Goal: Information Seeking & Learning: Learn about a topic

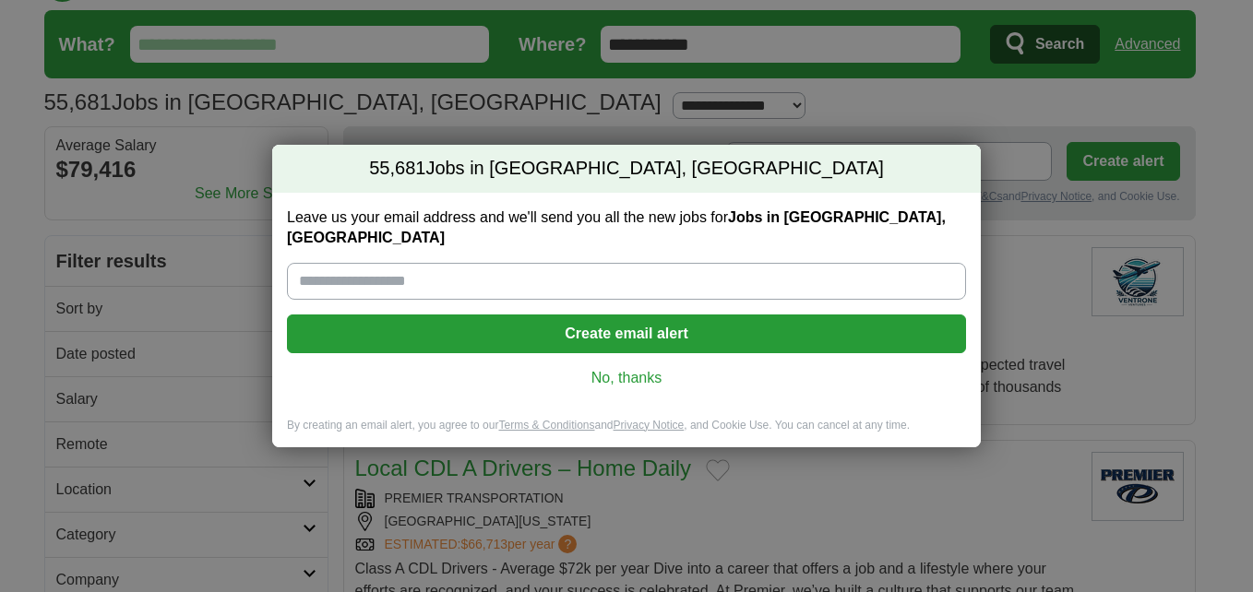
click at [638, 372] on link "No, thanks" at bounding box center [627, 378] width 650 height 20
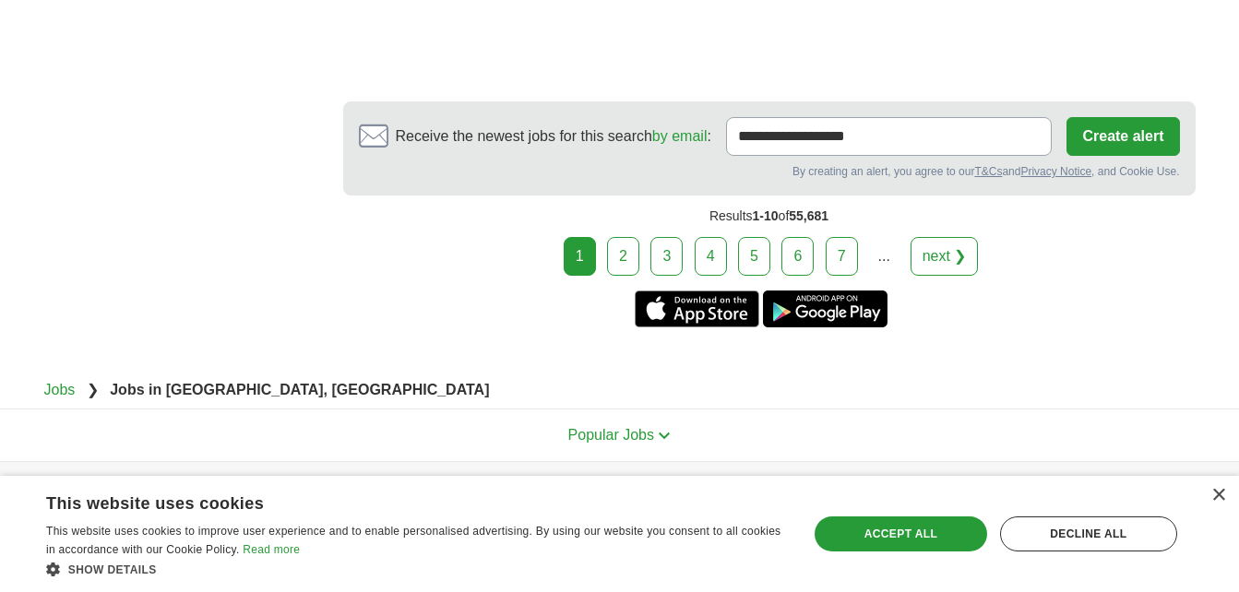
scroll to position [3499, 0]
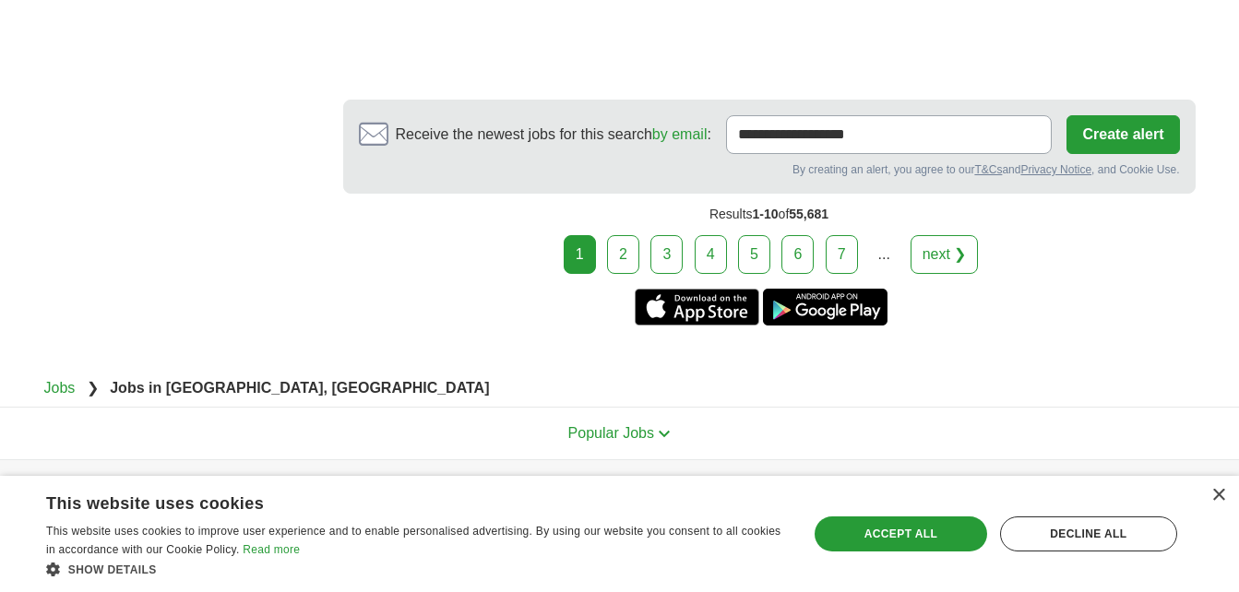
click at [626, 265] on link "2" at bounding box center [623, 254] width 32 height 39
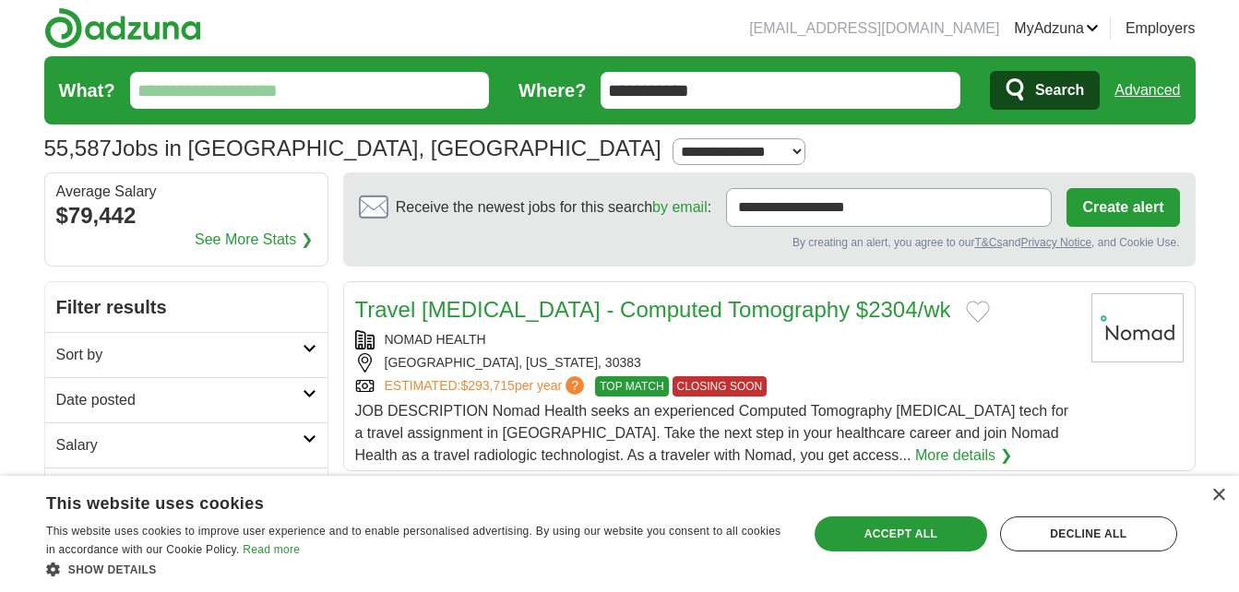
click at [281, 91] on input "What?" at bounding box center [310, 90] width 360 height 37
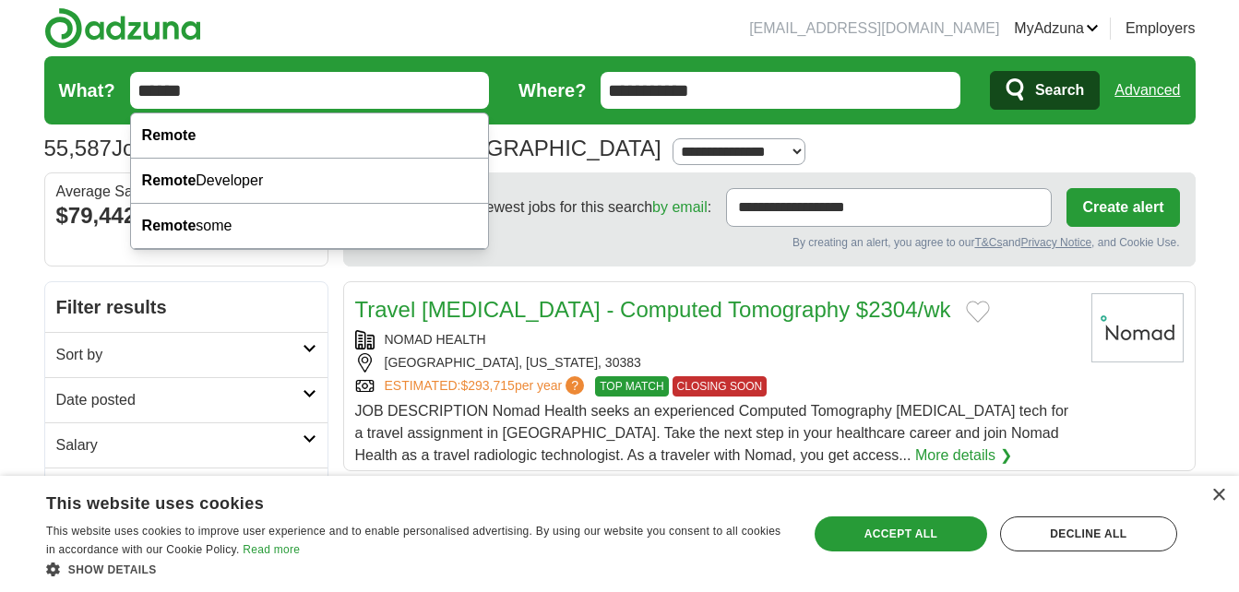
type input "******"
click at [990, 71] on button "Search" at bounding box center [1045, 90] width 110 height 39
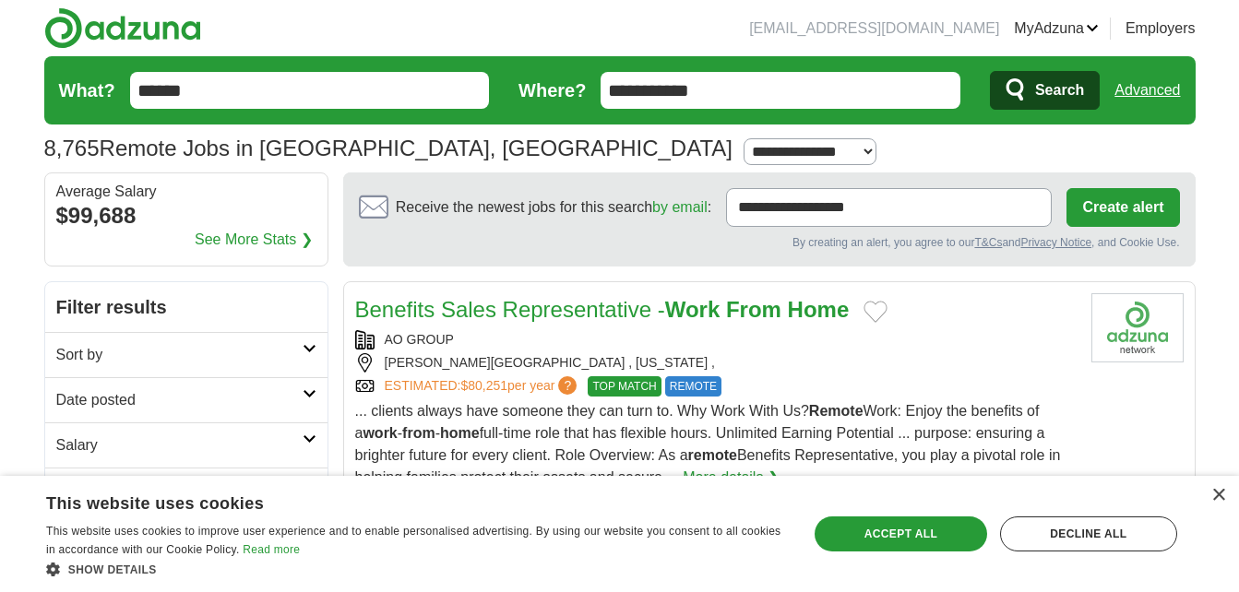
click at [680, 316] on strong "Work" at bounding box center [692, 309] width 55 height 25
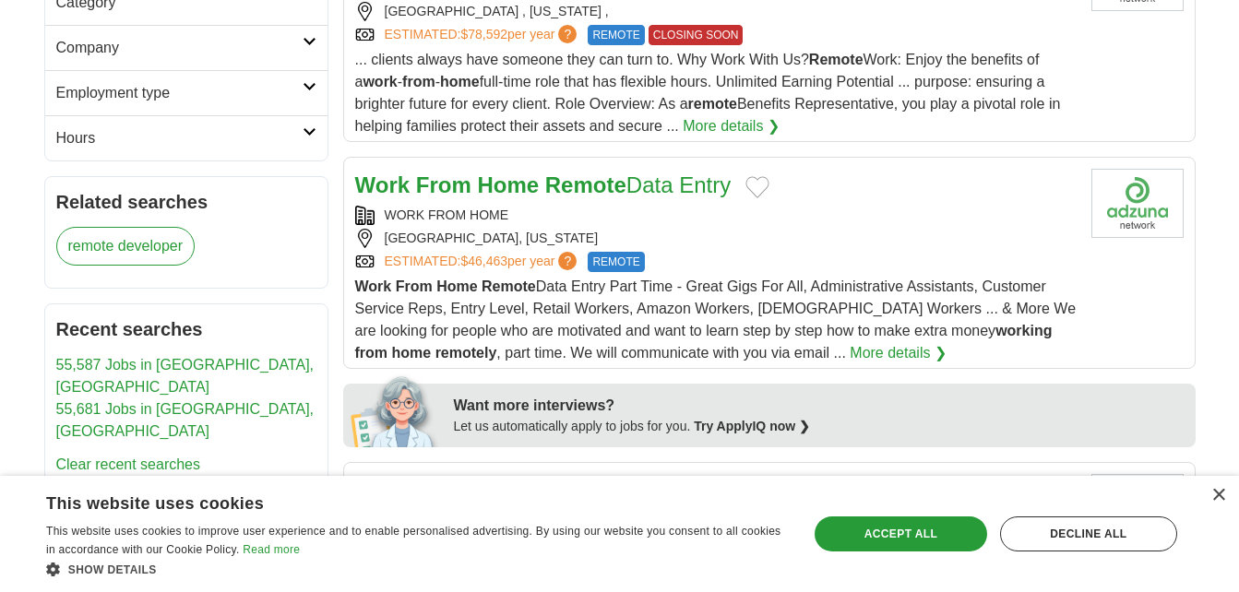
scroll to position [580, 0]
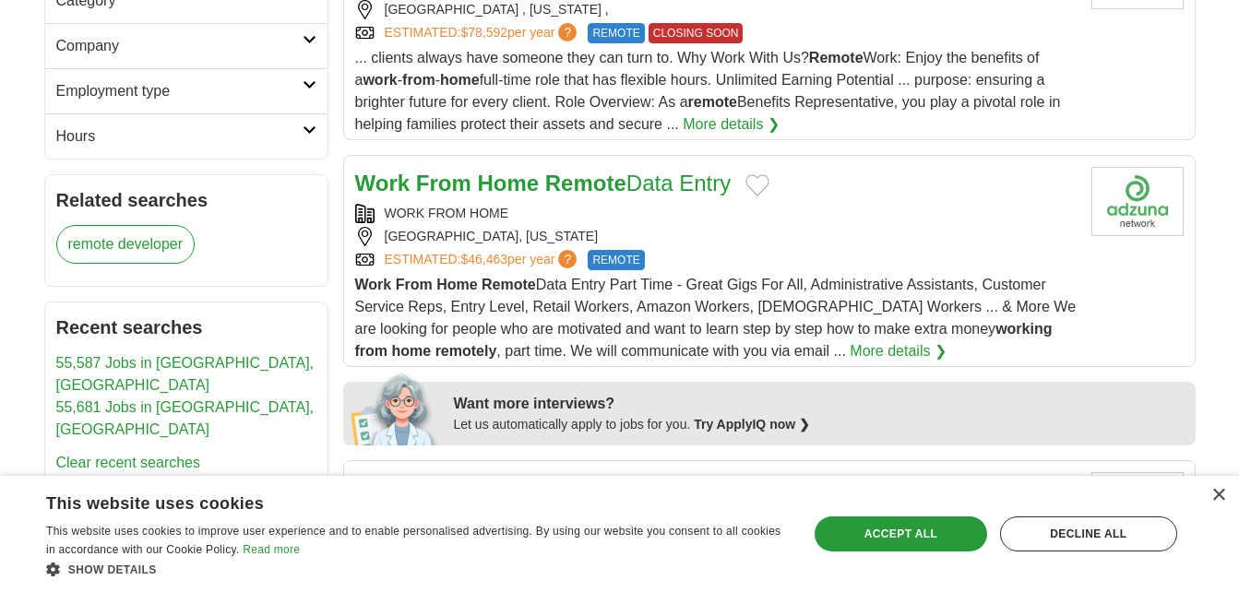
click at [621, 255] on span "REMOTE" at bounding box center [616, 260] width 56 height 20
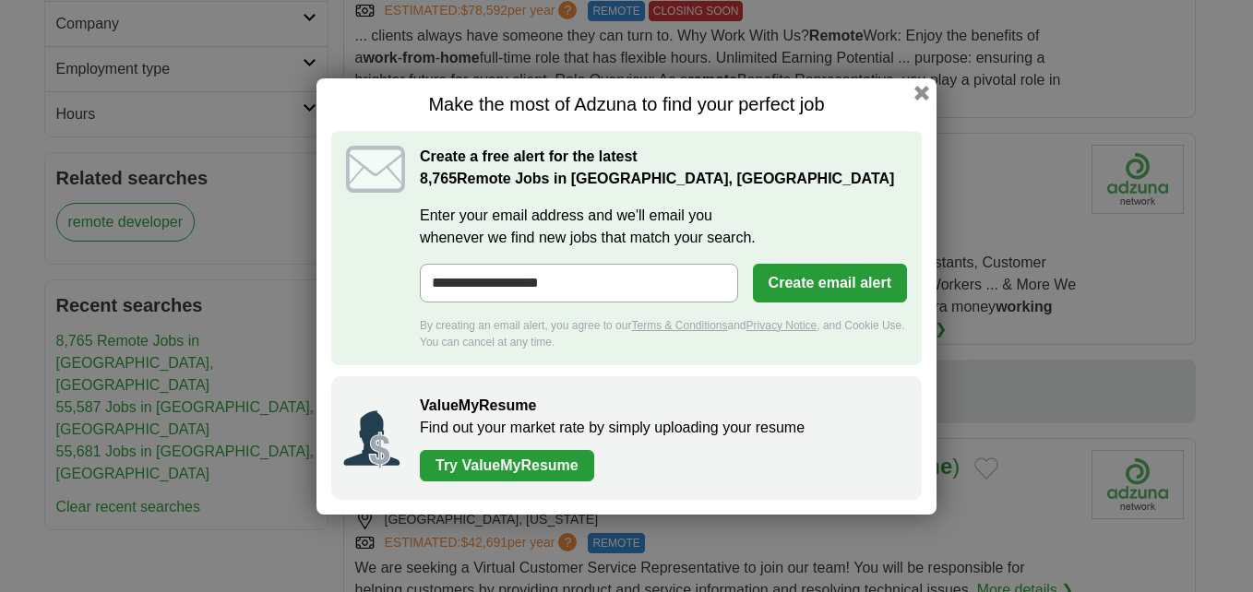
scroll to position [580, 0]
